Goal: Book appointment/travel/reservation

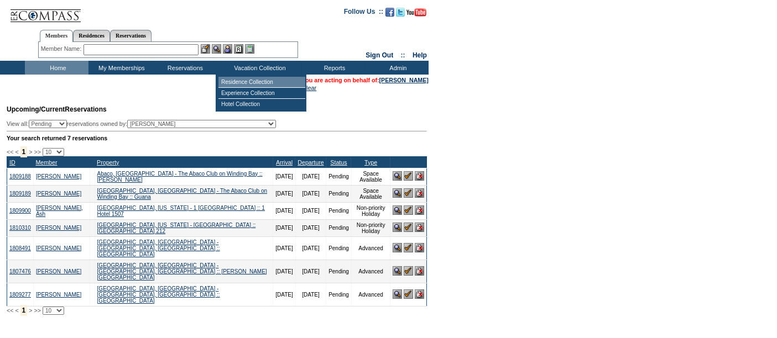
click at [243, 81] on td "Residence Collection" at bounding box center [261, 82] width 87 height 11
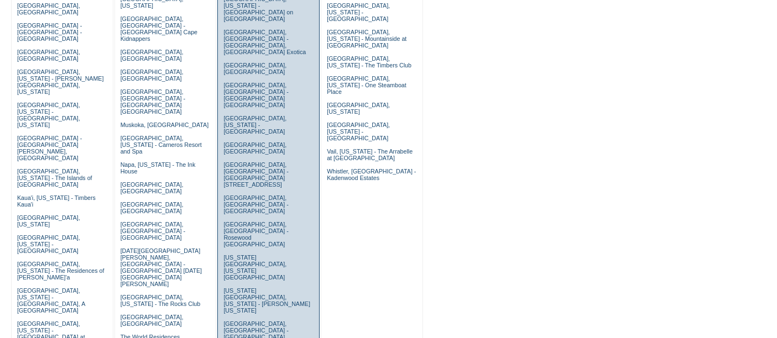
scroll to position [268, 0]
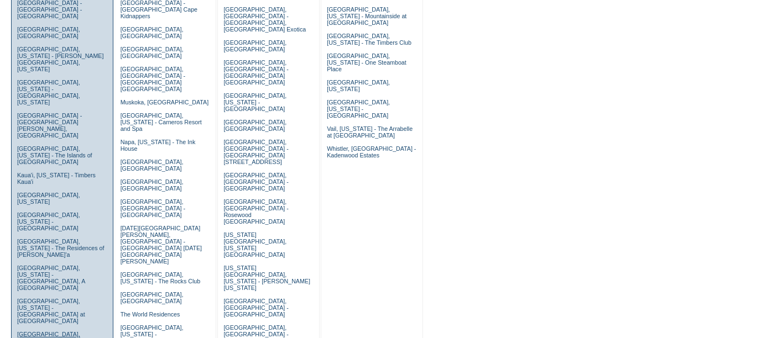
click at [49, 331] on link "[GEOGRAPHIC_DATA], [US_STATE] - [GEOGRAPHIC_DATA]" at bounding box center [48, 341] width 63 height 20
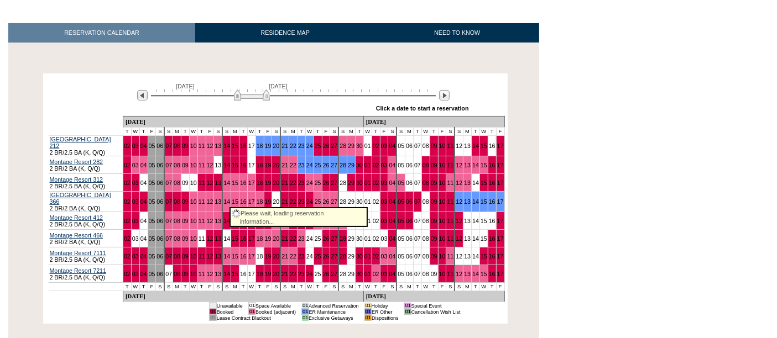
scroll to position [156, 0]
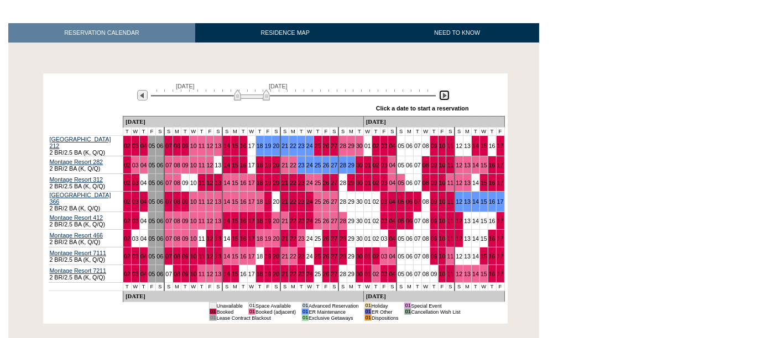
click at [442, 95] on img at bounding box center [444, 95] width 11 height 11
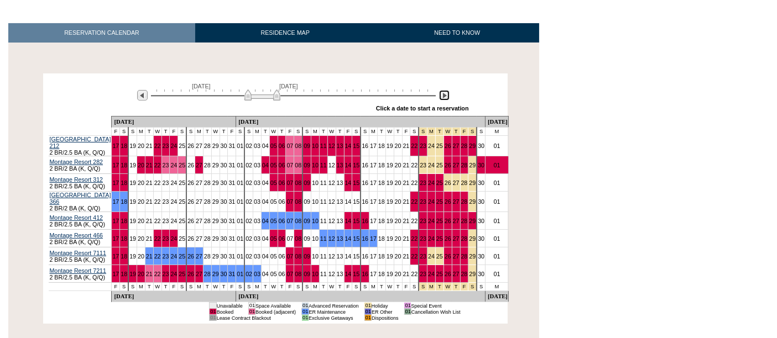
click at [442, 95] on img at bounding box center [444, 95] width 11 height 11
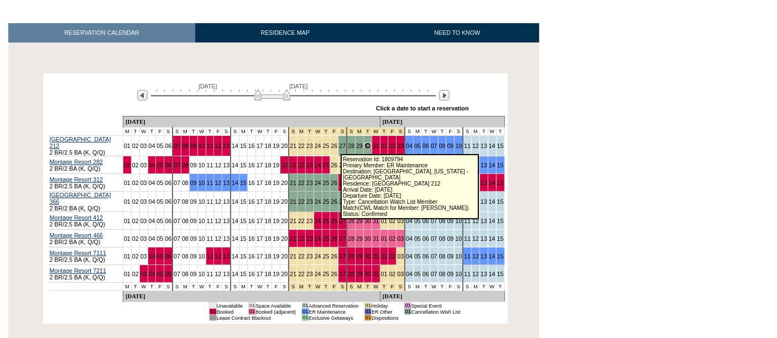
click at [364, 147] on link "30" at bounding box center [367, 146] width 7 height 7
